Goal: Transaction & Acquisition: Purchase product/service

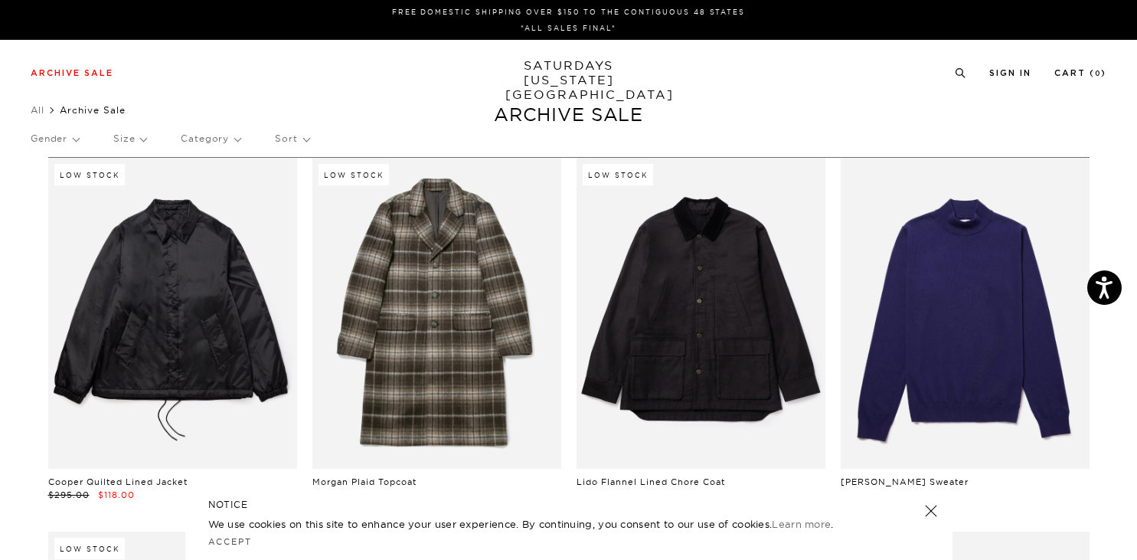
click at [454, 69] on div "Archive Sale Men's Tees Shirts Shorts Swim Knitwear Pants Sweats" at bounding box center [569, 72] width 1076 height 14
click at [63, 136] on p "Gender" at bounding box center [55, 138] width 48 height 35
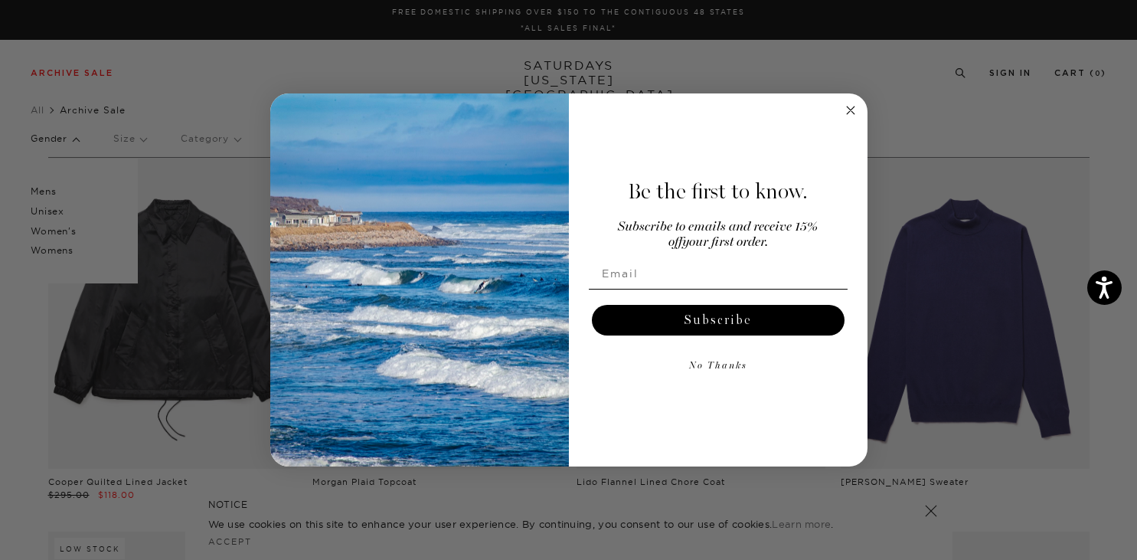
click at [851, 113] on circle "Close dialog" at bounding box center [850, 110] width 18 height 18
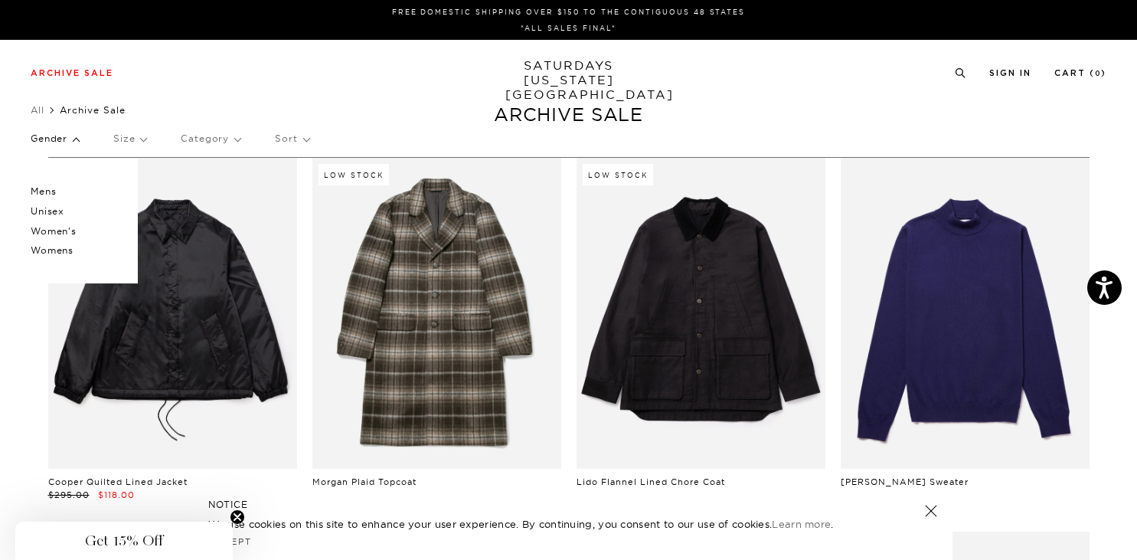
click at [50, 190] on p "Mens" at bounding box center [77, 191] width 92 height 20
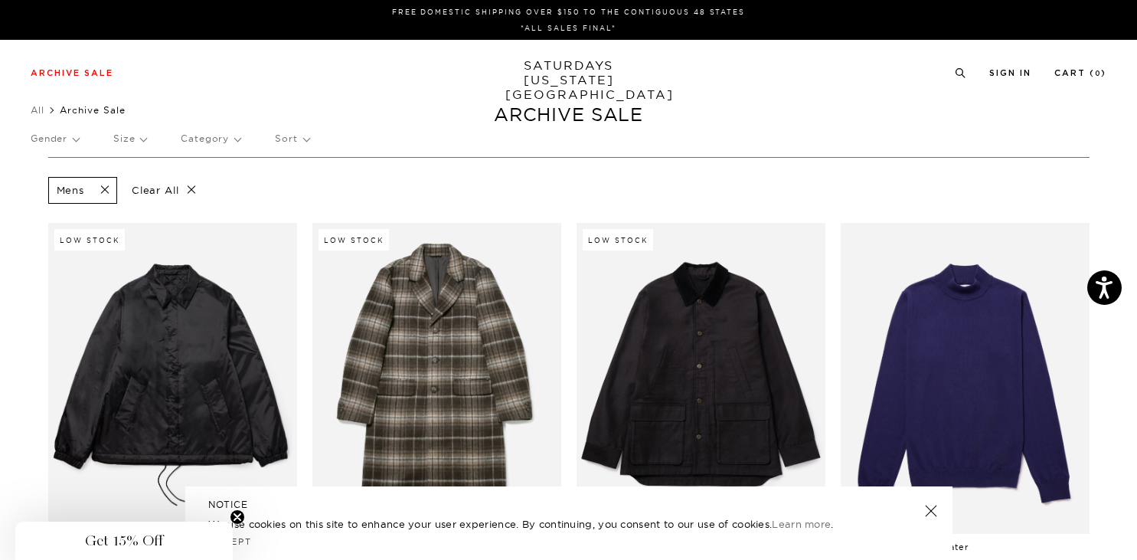
click at [141, 142] on p "Size" at bounding box center [129, 138] width 33 height 35
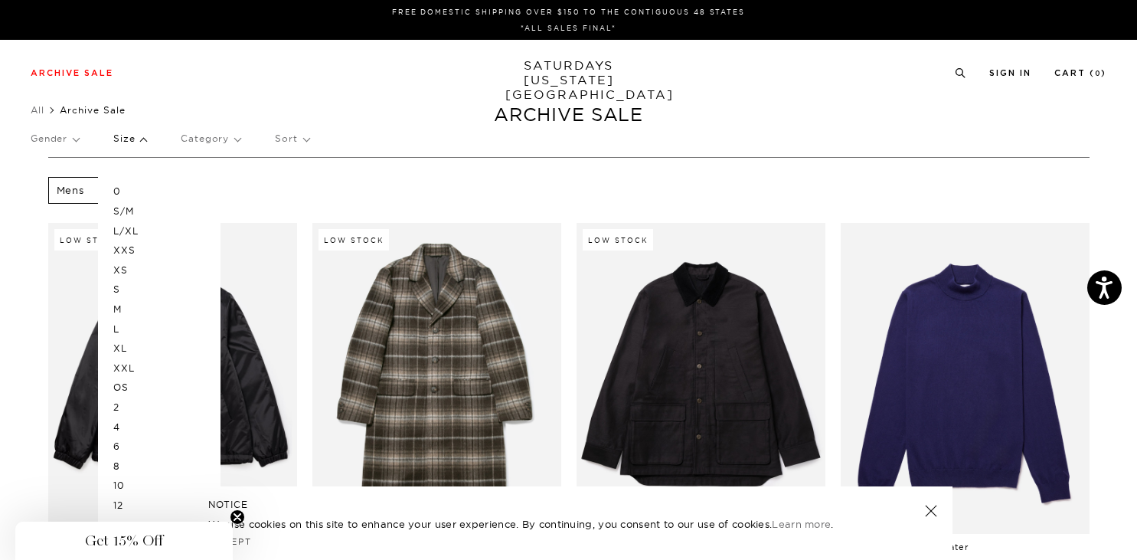
click at [140, 233] on p "L/XL" at bounding box center [159, 231] width 92 height 20
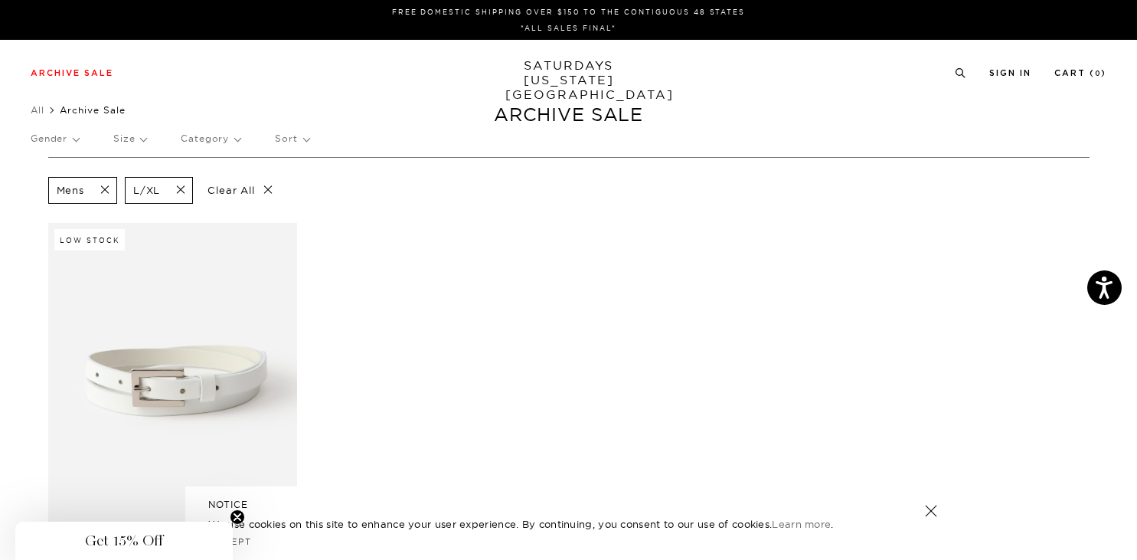
click at [145, 137] on p "Size" at bounding box center [129, 138] width 33 height 35
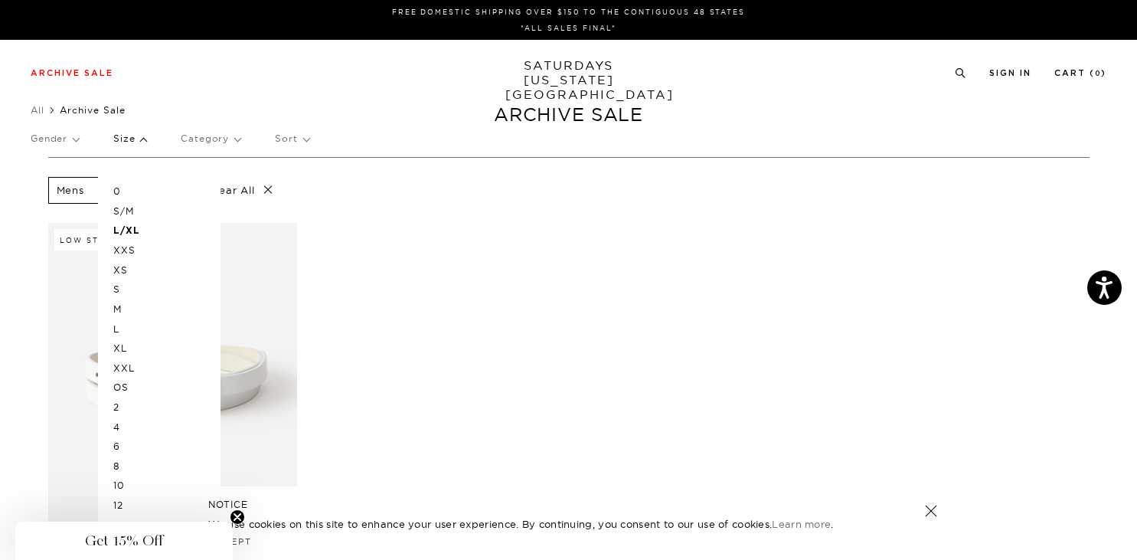
click at [197, 63] on div "Archive Sale Men's Tees Shirts Shorts Swim Knitwear Pants Sweats Women's" at bounding box center [568, 72] width 1137 height 65
click at [300, 137] on p "Sort" at bounding box center [292, 138] width 34 height 35
click at [338, 231] on p "Price (Lowest-highest)" at bounding box center [333, 231] width 117 height 20
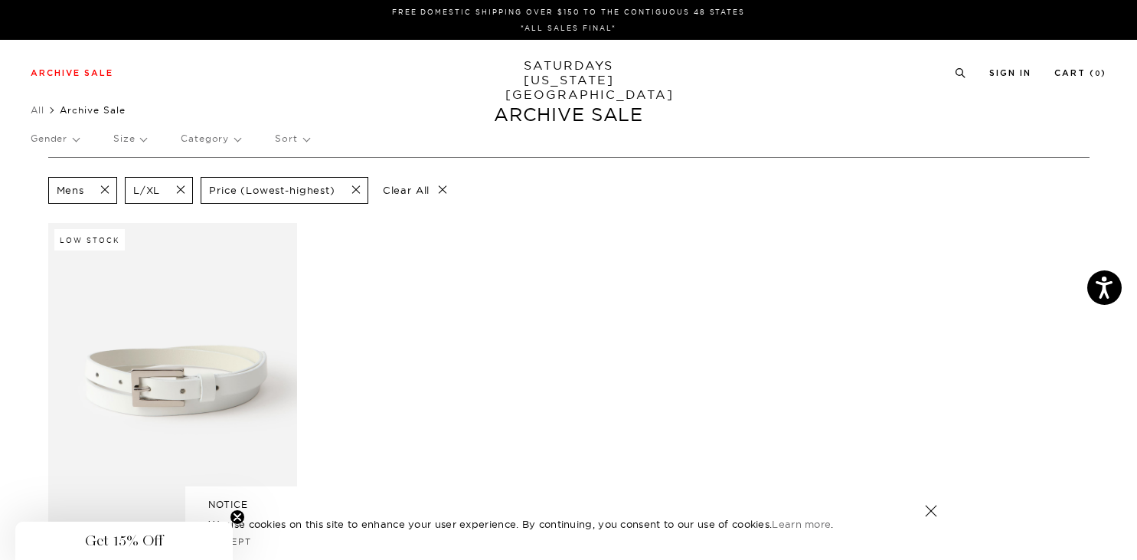
click at [73, 140] on p "Gender" at bounding box center [55, 138] width 48 height 35
click at [47, 210] on p "Unisex" at bounding box center [77, 211] width 92 height 20
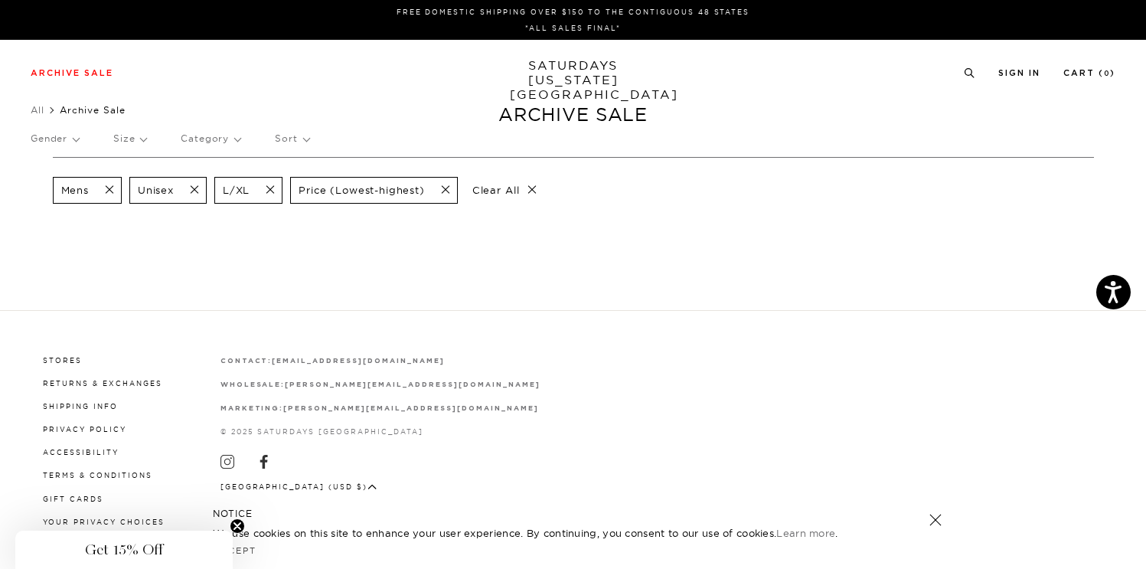
click at [269, 188] on span at bounding box center [266, 190] width 32 height 15
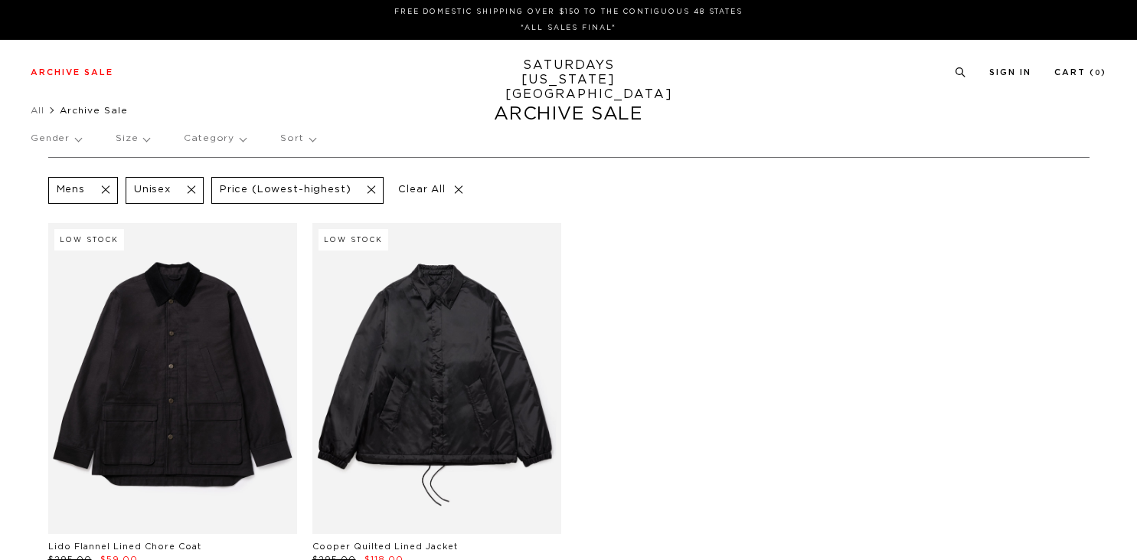
click at [109, 192] on span at bounding box center [101, 190] width 32 height 15
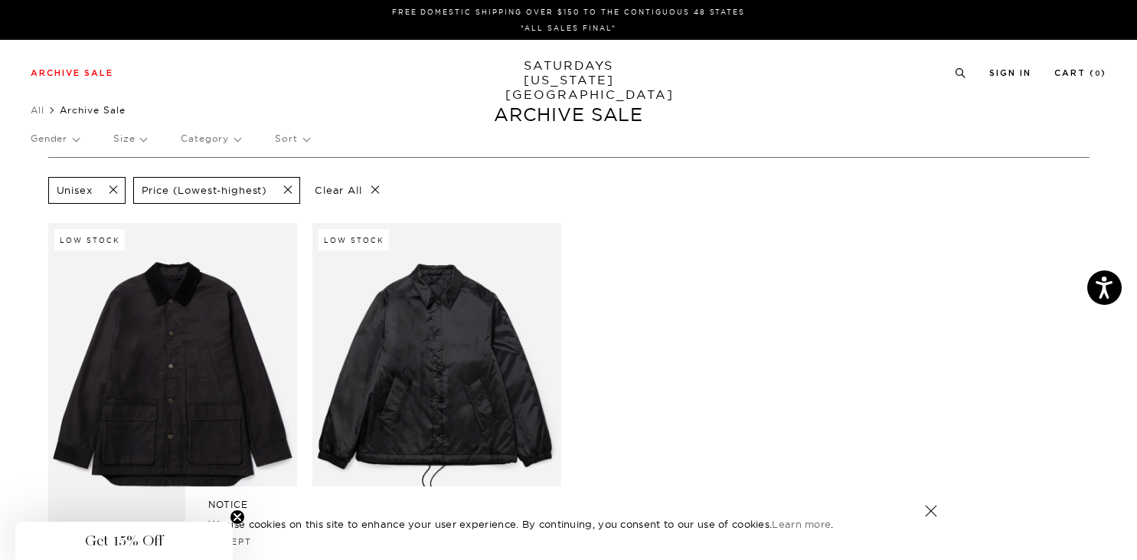
click at [111, 191] on span at bounding box center [109, 190] width 32 height 15
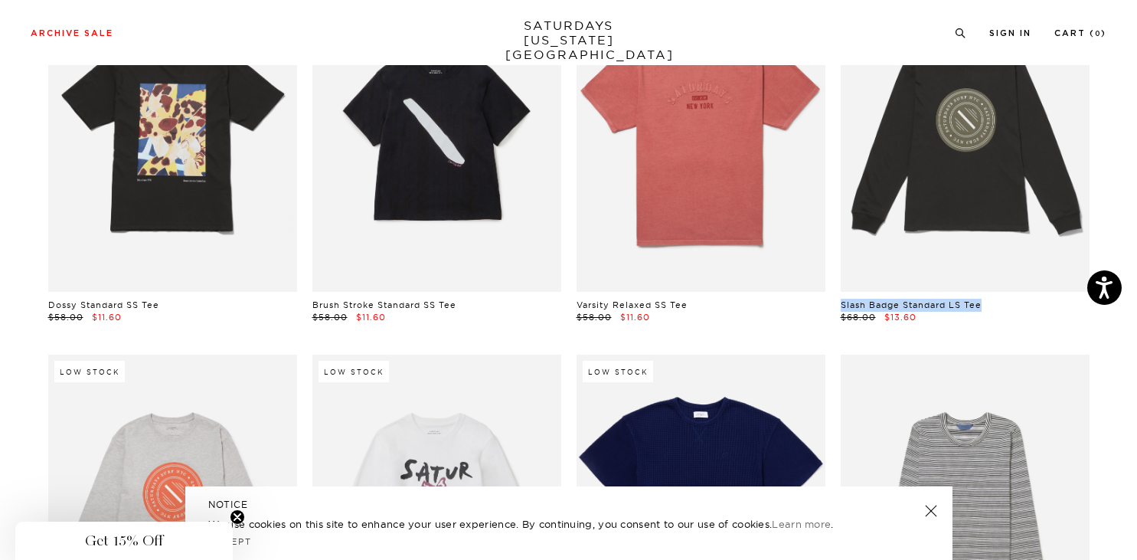
scroll to position [763, 0]
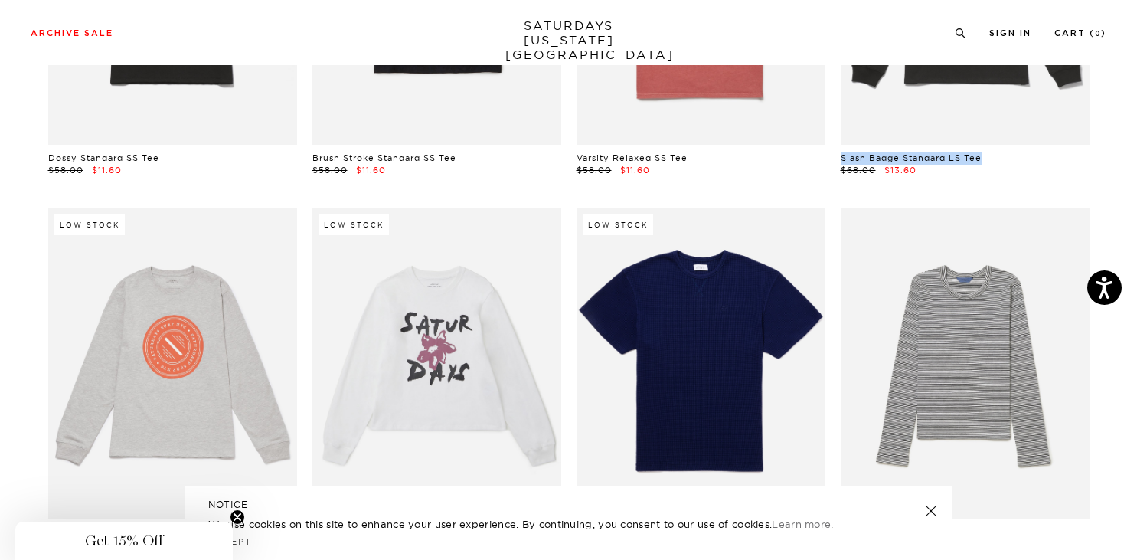
click at [932, 512] on link at bounding box center [929, 510] width 21 height 21
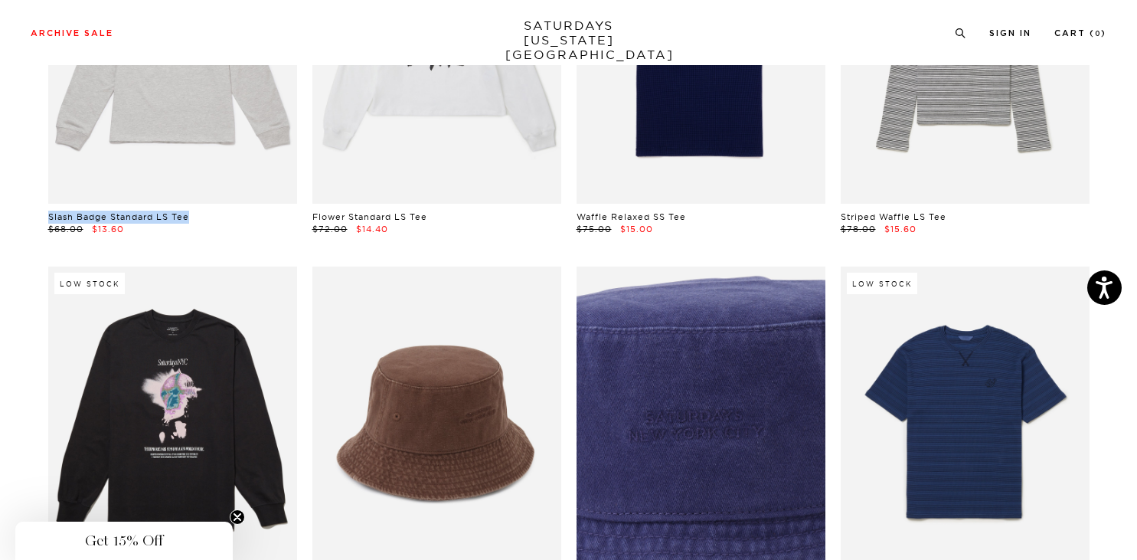
scroll to position [1019, 0]
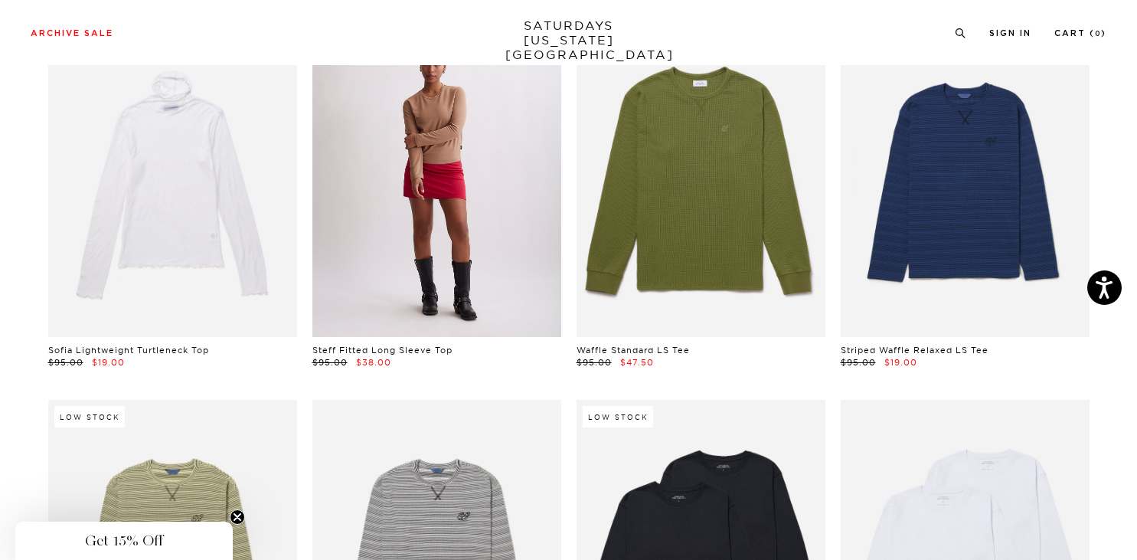
scroll to position [2069, 0]
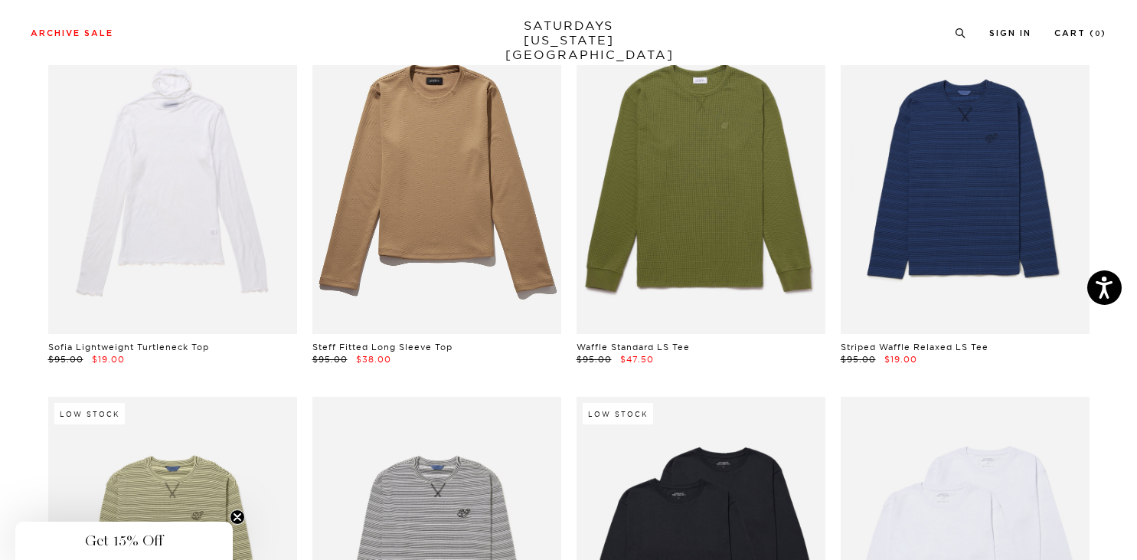
click at [651, 343] on link "Waffle Standard LS Tee" at bounding box center [632, 346] width 113 height 11
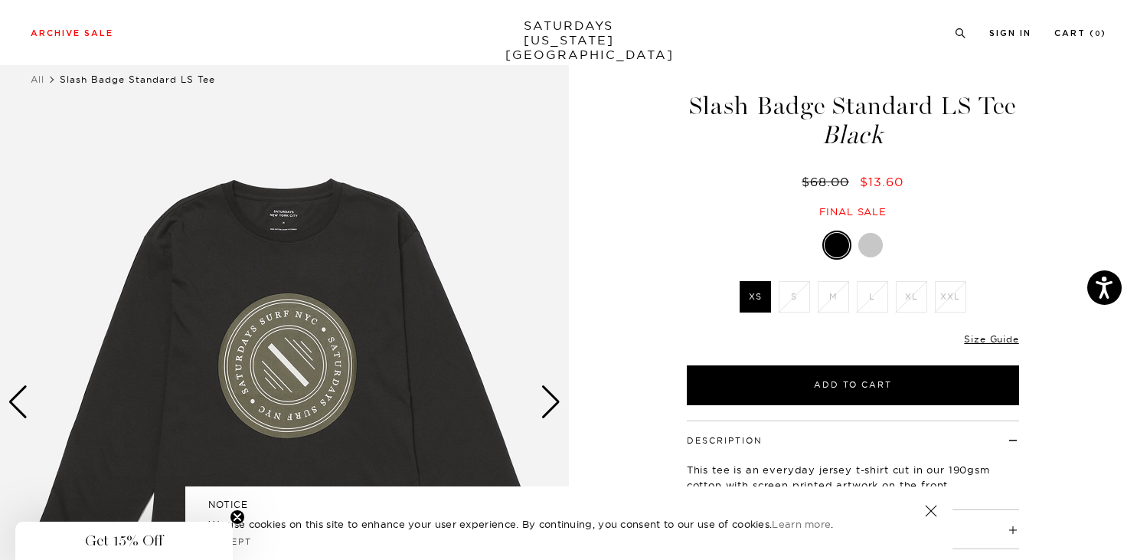
scroll to position [26, 0]
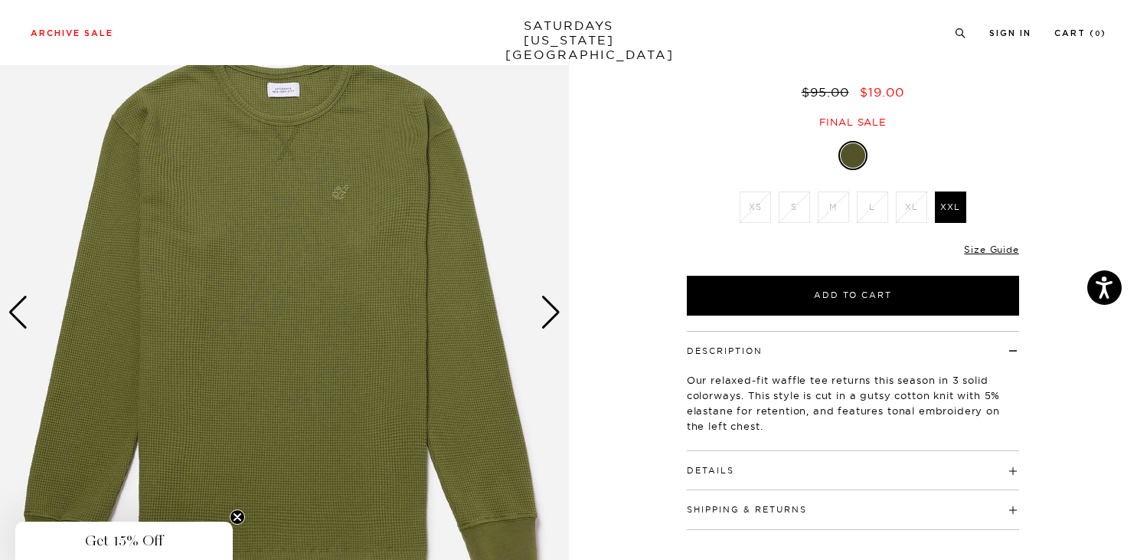
scroll to position [117, 0]
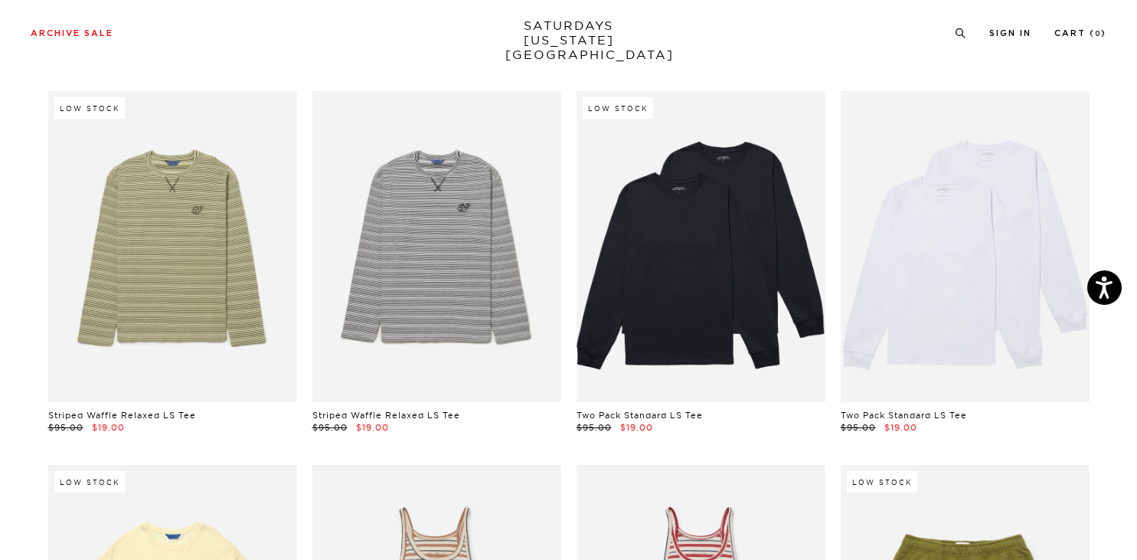
scroll to position [2379, 0]
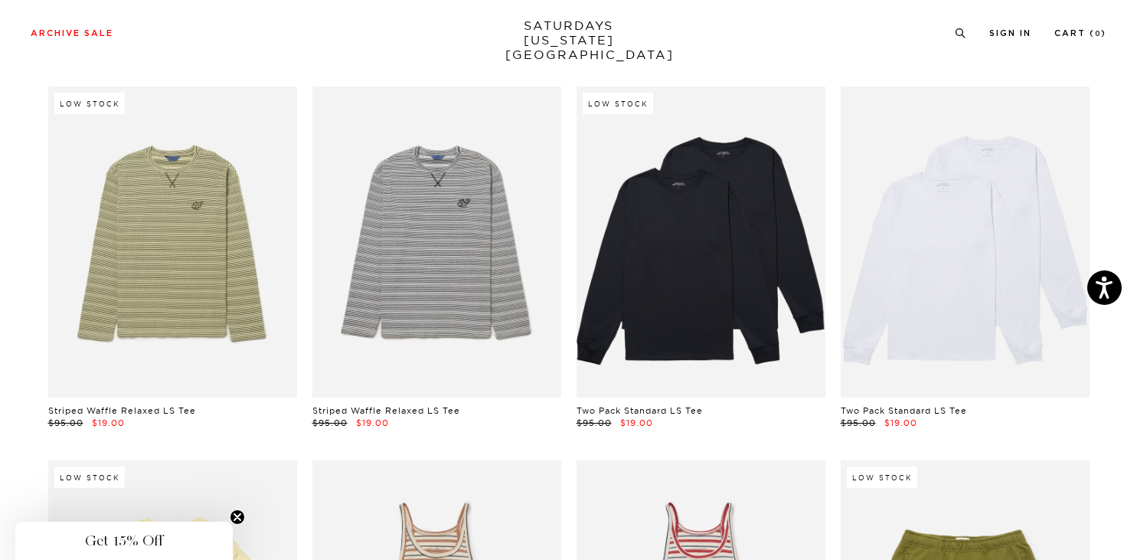
click at [142, 406] on link "Striped Waffle Relaxed LS Tee" at bounding box center [122, 410] width 148 height 11
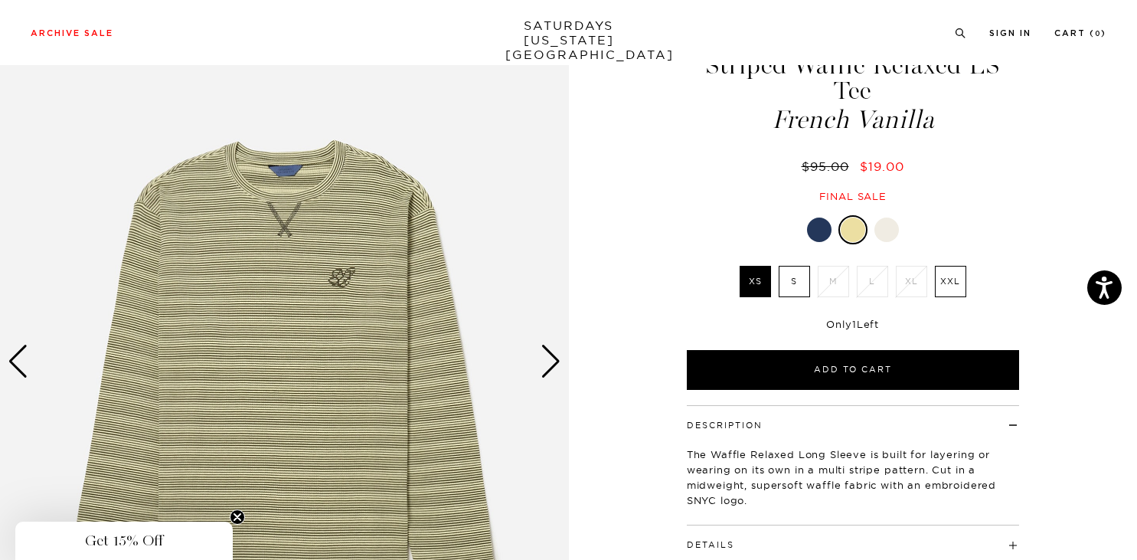
scroll to position [73, 0]
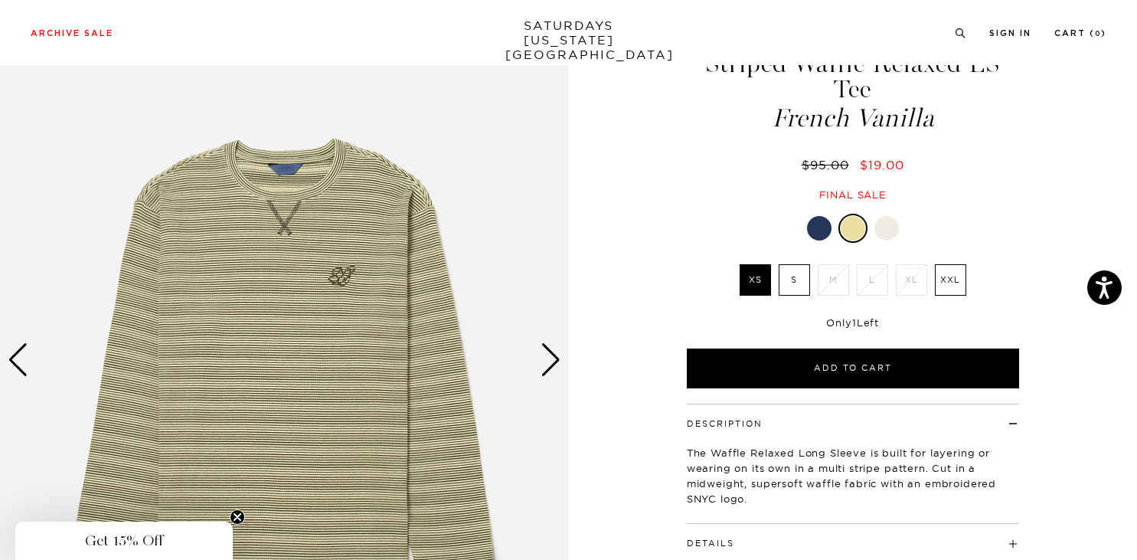
click at [946, 264] on label "XXL" at bounding box center [950, 279] width 31 height 31
click at [0, 0] on input "XXL" at bounding box center [0, 0] width 0 height 0
click at [808, 216] on div at bounding box center [819, 228] width 24 height 24
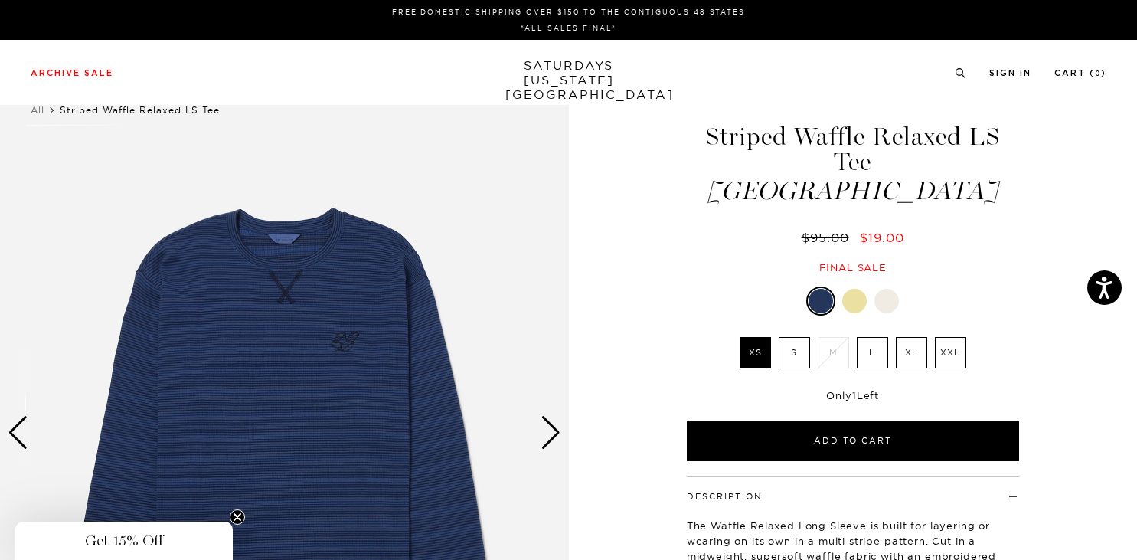
click at [861, 337] on label "L" at bounding box center [872, 352] width 31 height 31
click at [0, 0] on input "L" at bounding box center [0, 0] width 0 height 0
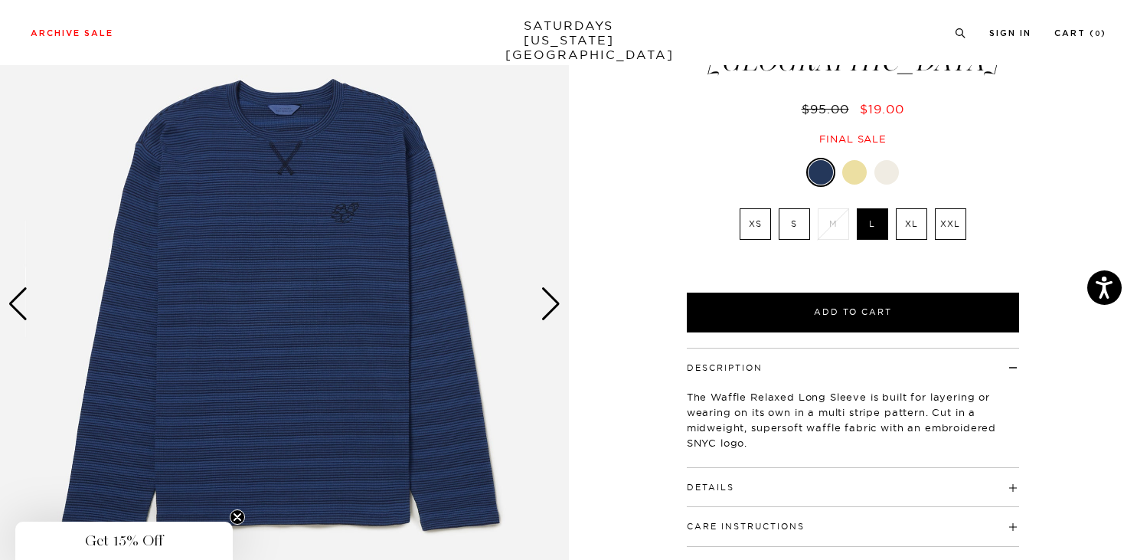
scroll to position [149, 0]
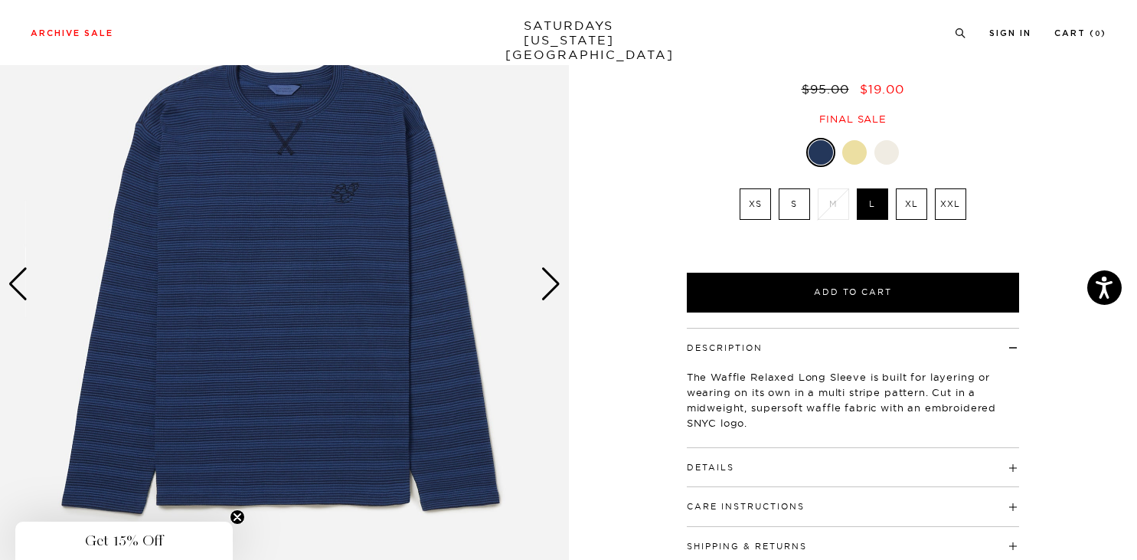
click at [554, 295] on div "Next slide" at bounding box center [550, 284] width 21 height 34
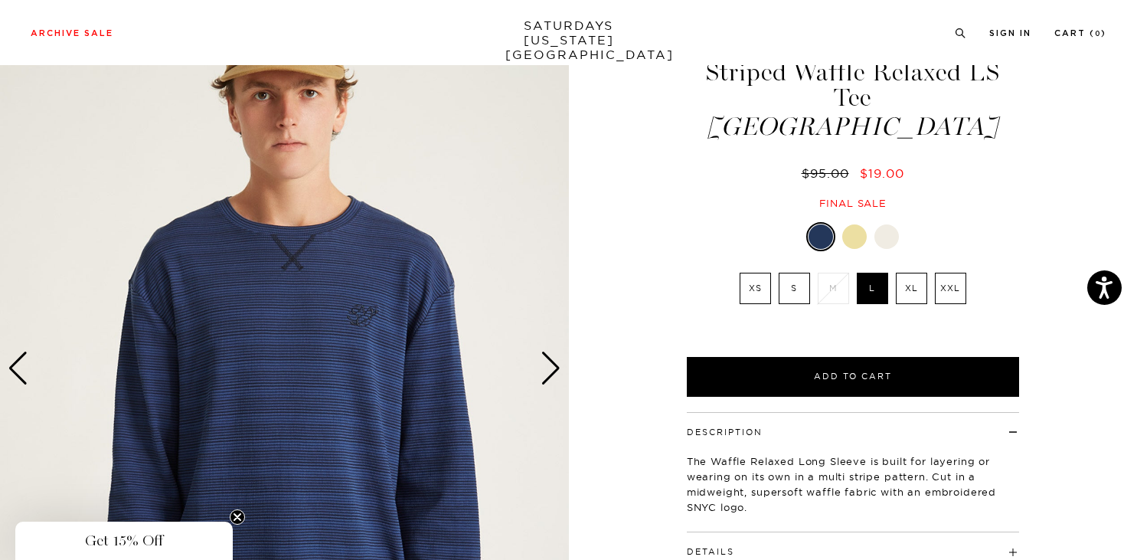
scroll to position [64, 0]
